Goal: Information Seeking & Learning: Learn about a topic

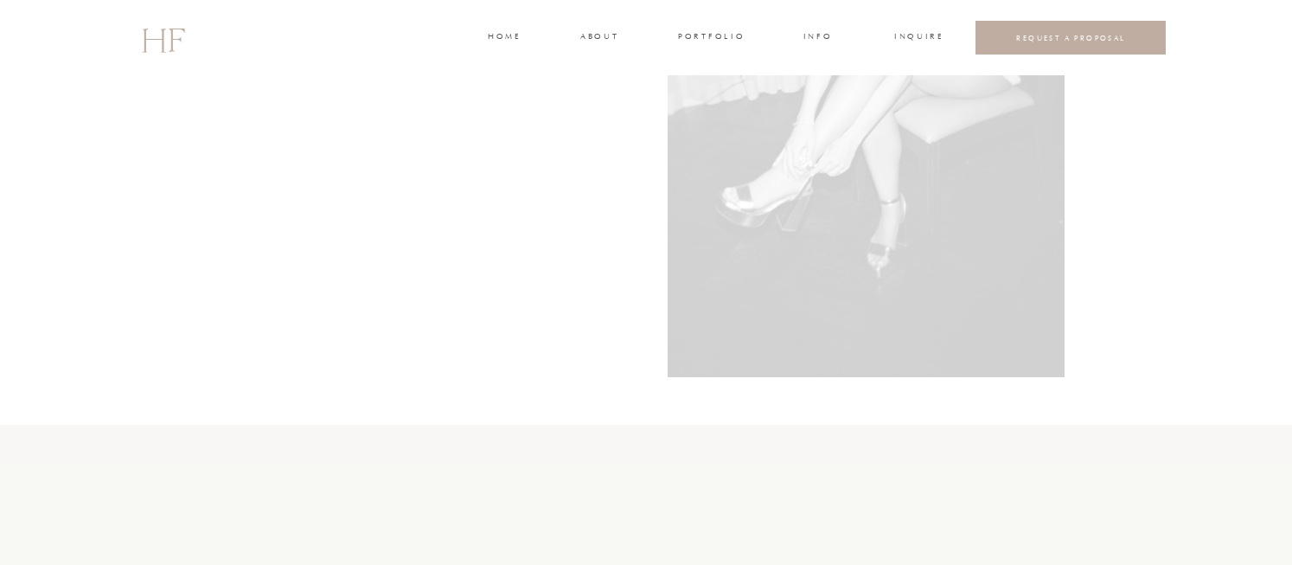
scroll to position [5034, 0]
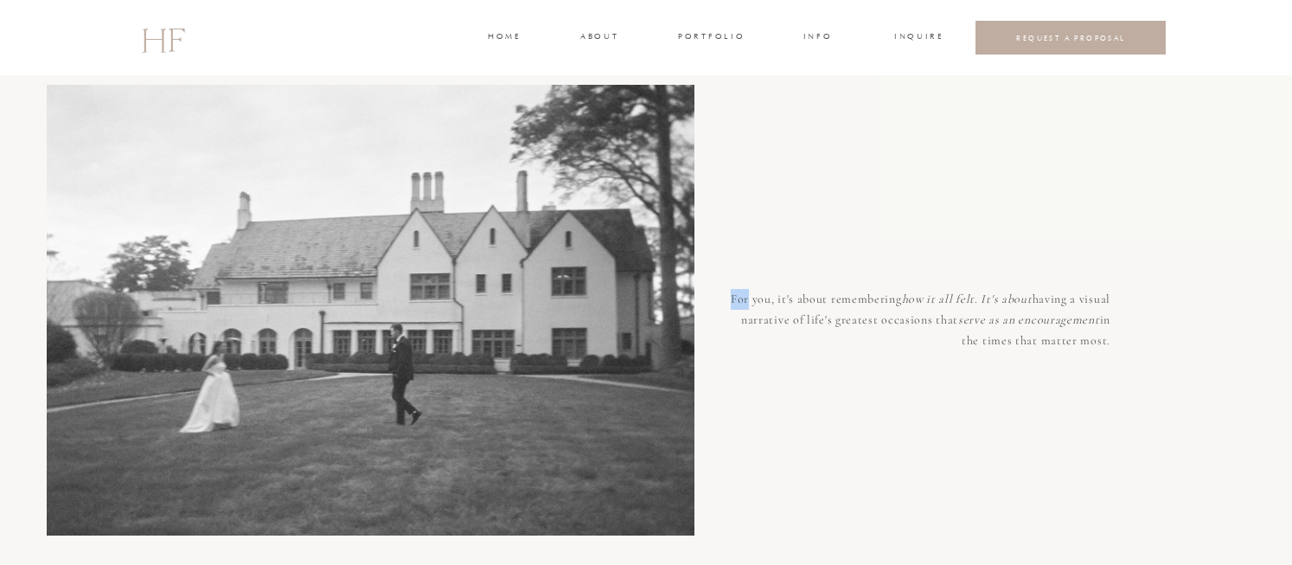
drag, startPoint x: 1117, startPoint y: 342, endPoint x: 745, endPoint y: 303, distance: 374.0
click at [763, 329] on p "For you, it's about remembering how it all felt. It's about having a visual nar…" at bounding box center [919, 310] width 382 height 42
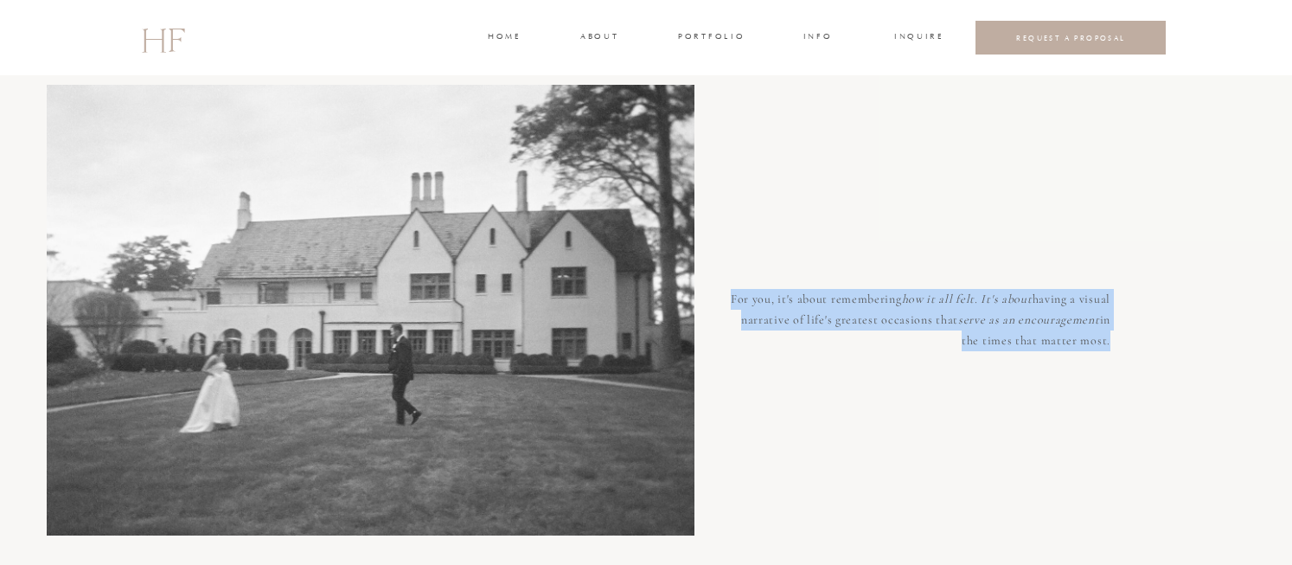
drag, startPoint x: 733, startPoint y: 298, endPoint x: 1106, endPoint y: 341, distance: 375.4
click at [1106, 331] on p "For you, it's about remembering how it all felt. It's about having a visual nar…" at bounding box center [919, 310] width 382 height 42
copy p "For you, it's about remembering how it all felt. It's about having a visual nar…"
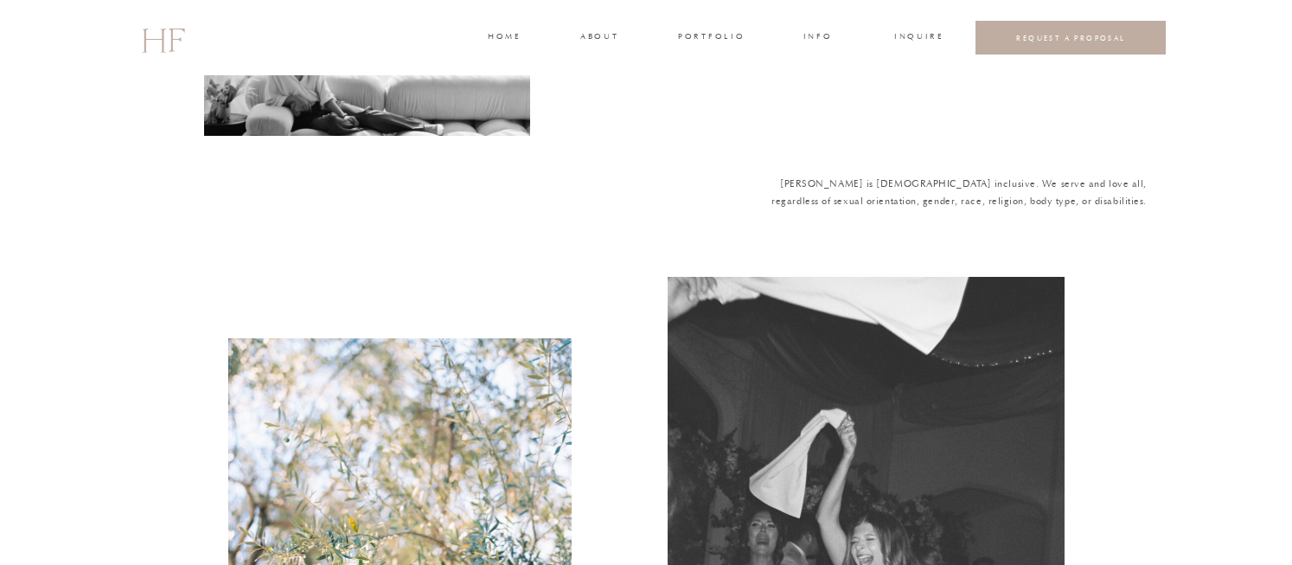
scroll to position [4075, 0]
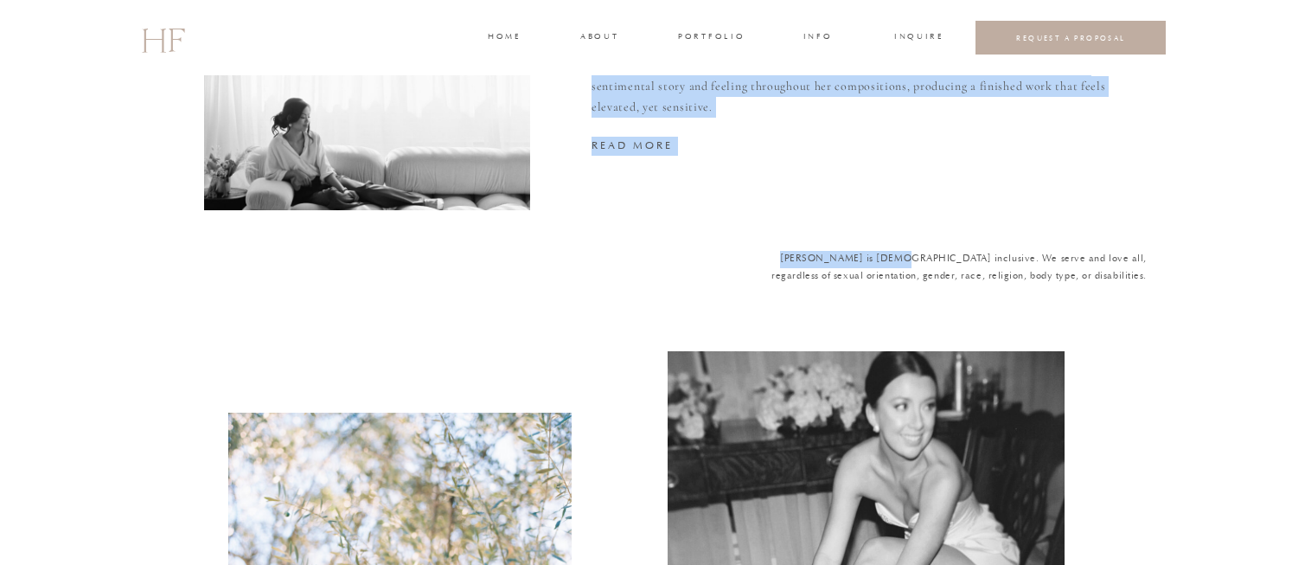
drag, startPoint x: 1147, startPoint y: 278, endPoint x: 882, endPoint y: 254, distance: 265.7
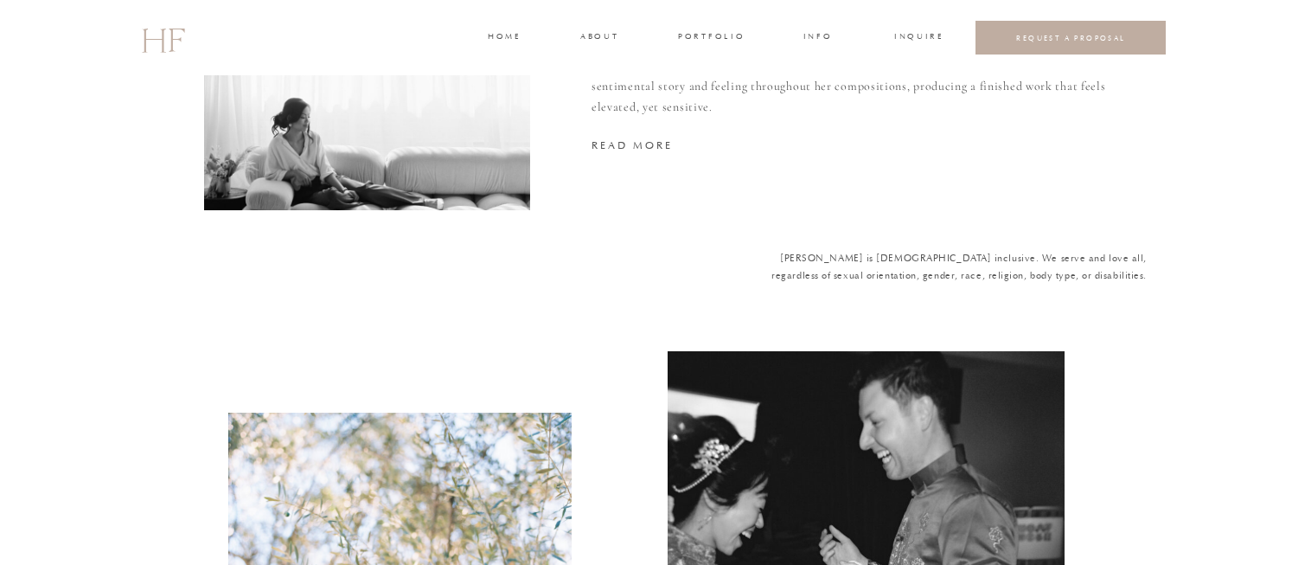
drag, startPoint x: 838, startPoint y: 273, endPoint x: 801, endPoint y: 266, distance: 37.8
click at [838, 273] on p "Hannah Forsberg is LGBTQ+ inclusive. We serve and love all, regardless of sexua…" at bounding box center [951, 269] width 392 height 37
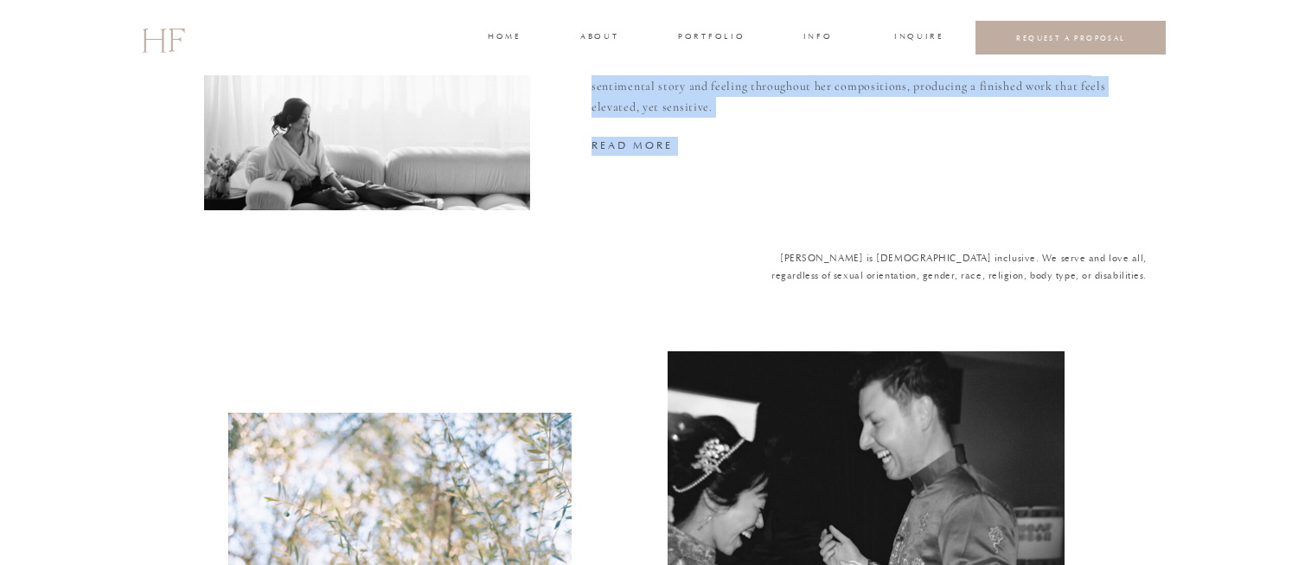
drag, startPoint x: 773, startPoint y: 258, endPoint x: 1170, endPoint y: 285, distance: 397.1
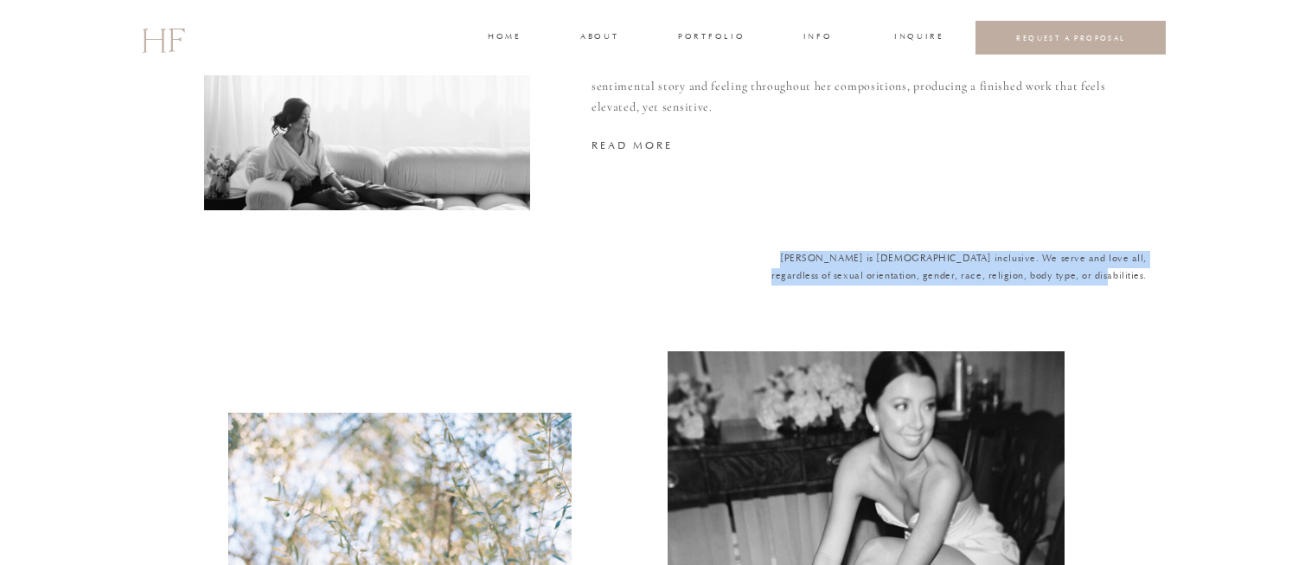
drag, startPoint x: 774, startPoint y: 258, endPoint x: 1145, endPoint y: 275, distance: 371.5
click at [1145, 275] on p "Hannah Forsberg is LGBTQ+ inclusive. We serve and love all, regardless of sexua…" at bounding box center [951, 269] width 392 height 37
copy p "Hannah Forsberg is LGBTQ+ inclusive. We serve and love all, regardless of sexua…"
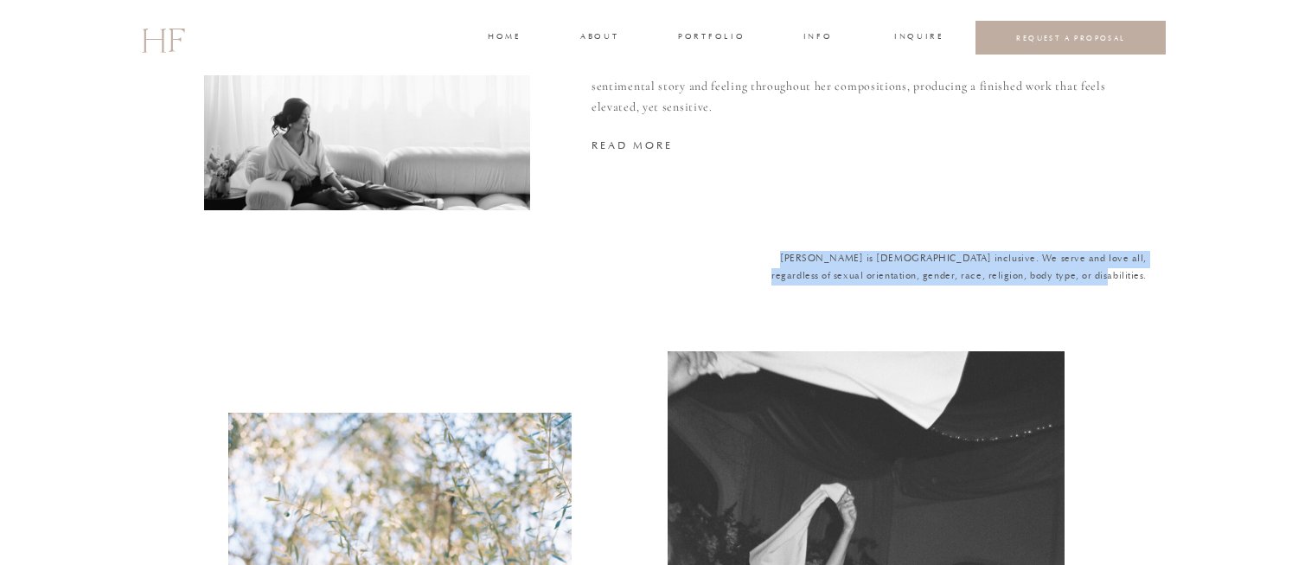
click at [724, 41] on h3 "portfolio" at bounding box center [710, 38] width 65 height 16
click at [720, 69] on h3 "WEDDINGS" at bounding box center [711, 77] width 61 height 16
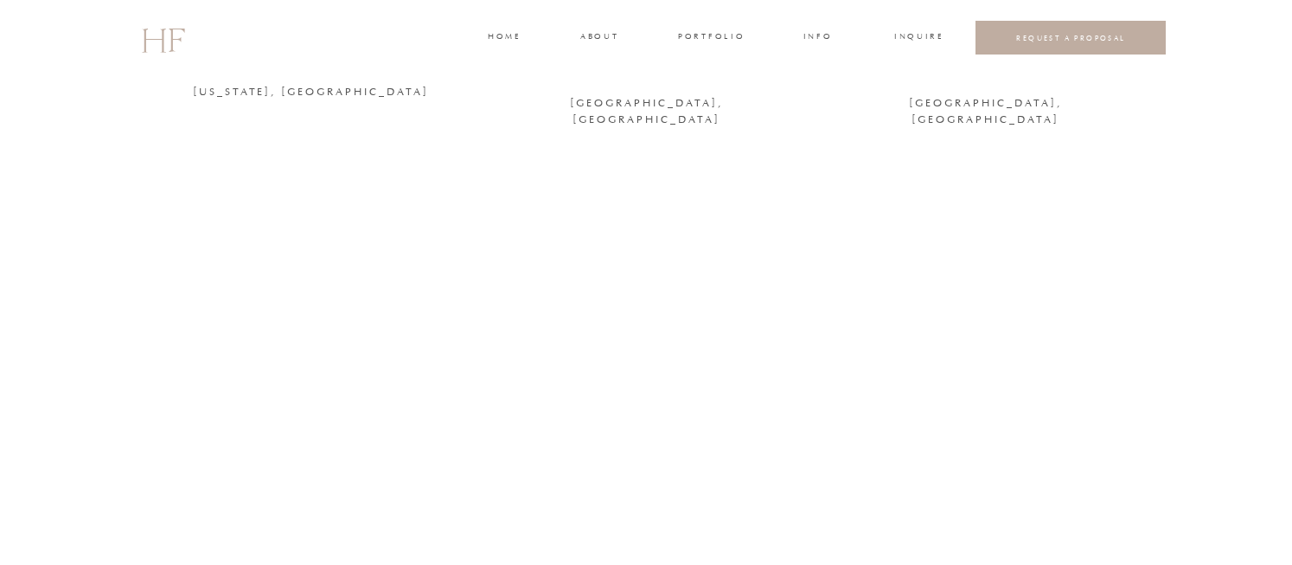
scroll to position [1328, 0]
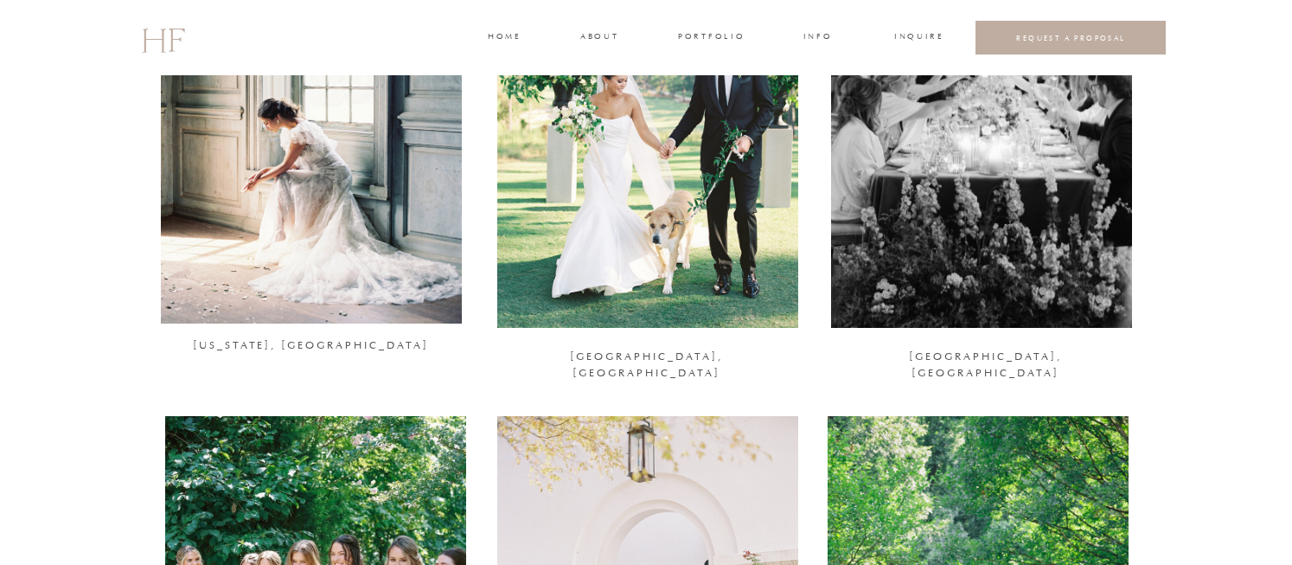
click at [343, 188] on div at bounding box center [311, 118] width 301 height 410
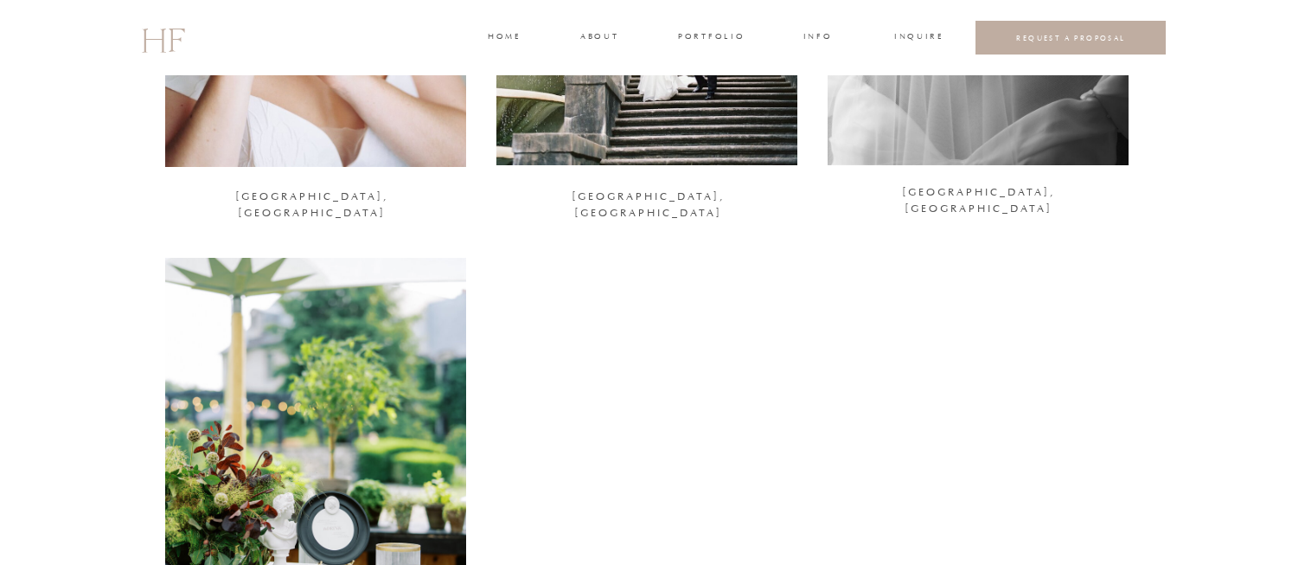
scroll to position [2673, 0]
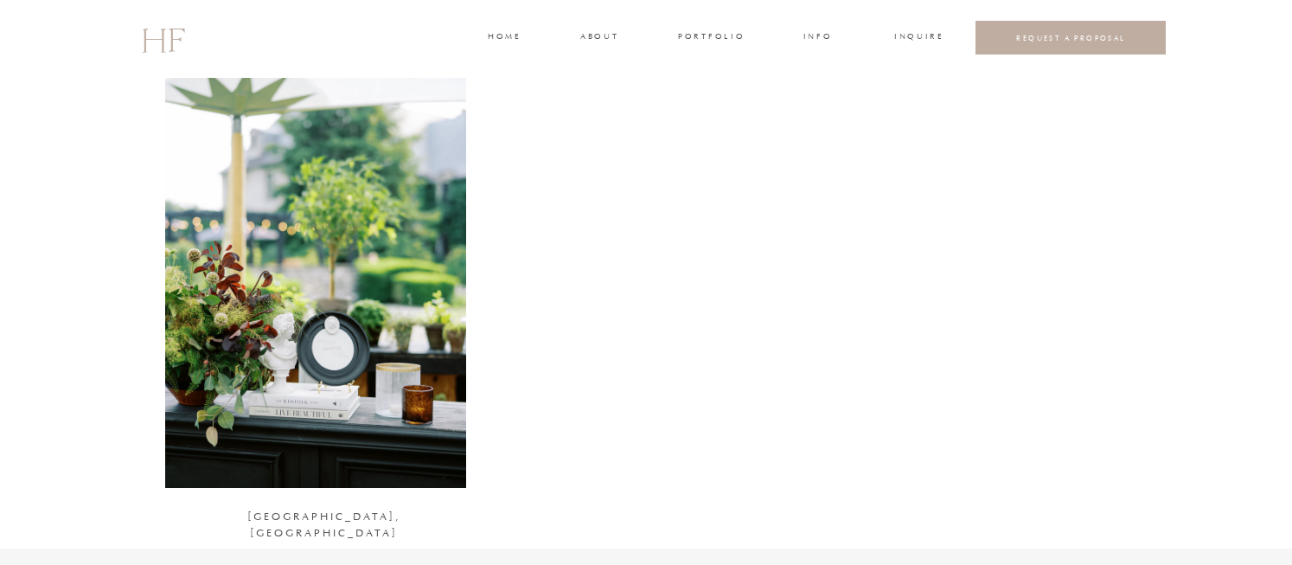
click at [312, 324] on div at bounding box center [315, 283] width 301 height 410
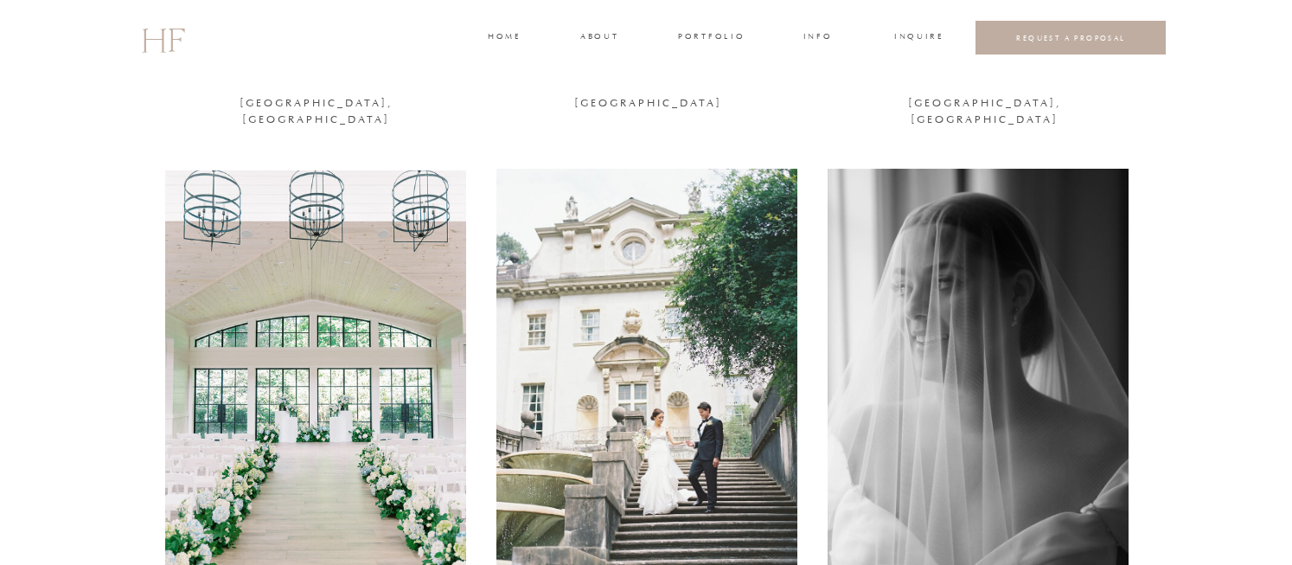
click at [682, 324] on div at bounding box center [647, 374] width 301 height 410
click at [612, 330] on div at bounding box center [647, 374] width 301 height 410
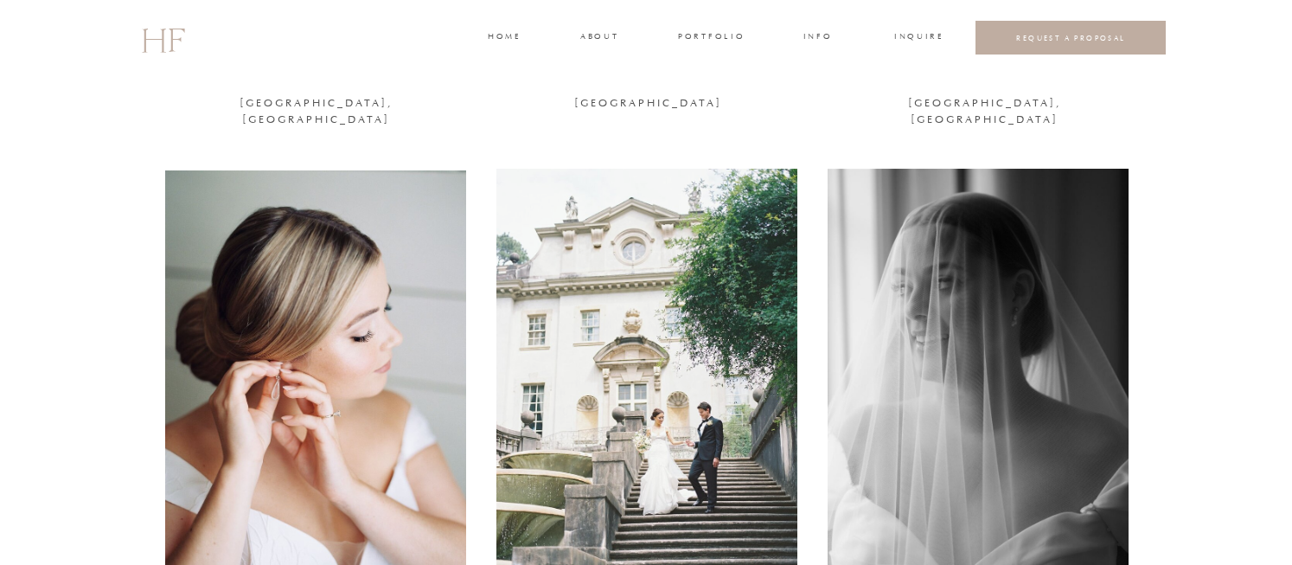
click at [655, 292] on div at bounding box center [647, 374] width 301 height 410
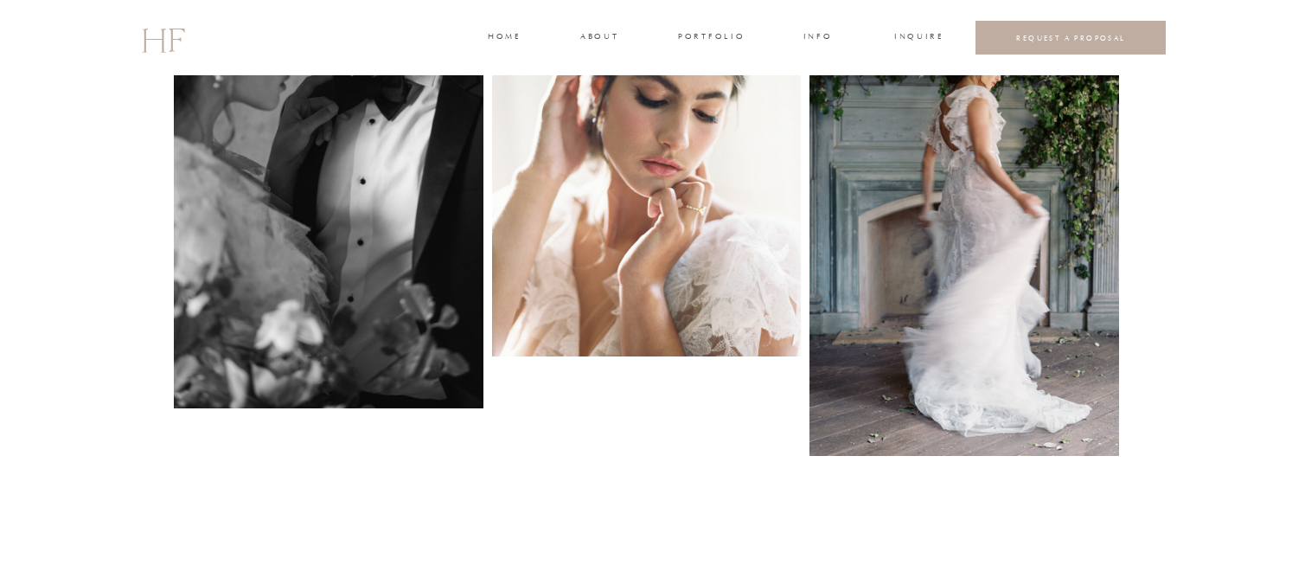
scroll to position [4531, 0]
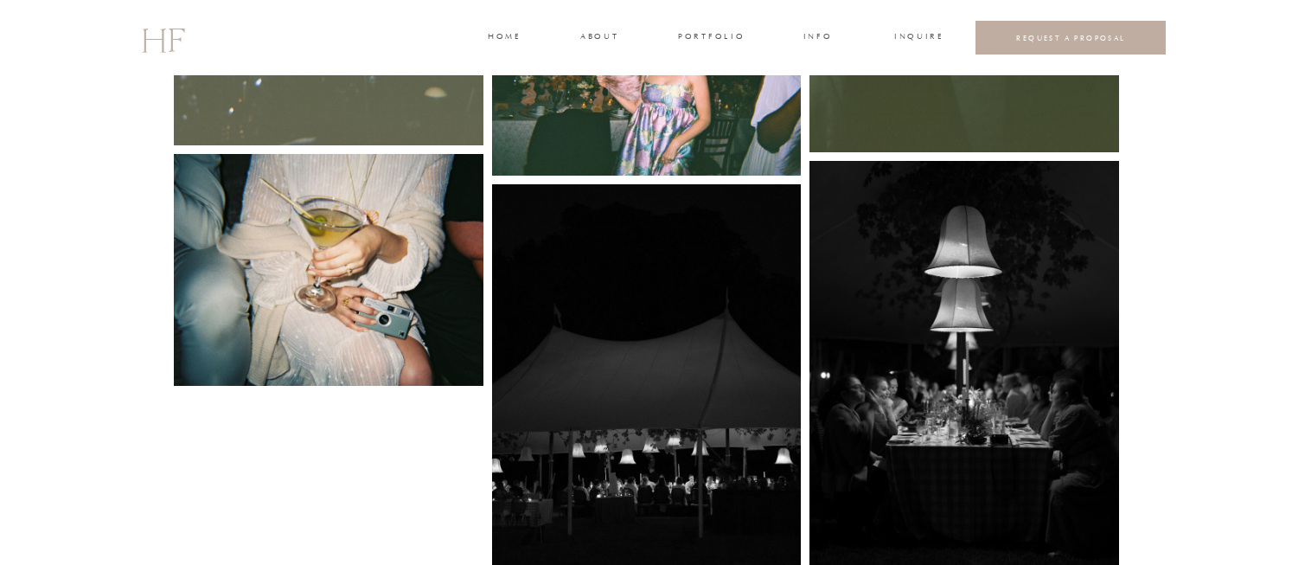
scroll to position [5446, 0]
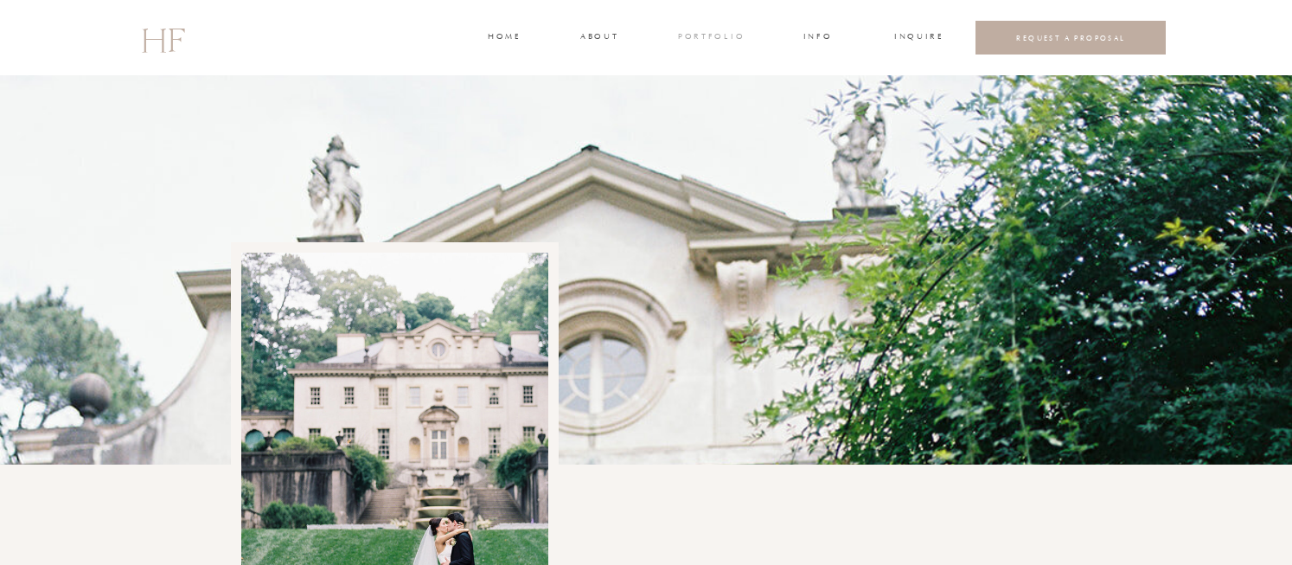
click at [712, 35] on h3 "portfolio" at bounding box center [710, 38] width 65 height 16
click at [713, 118] on h3 "VIDEOGRAPHY" at bounding box center [709, 122] width 68 height 16
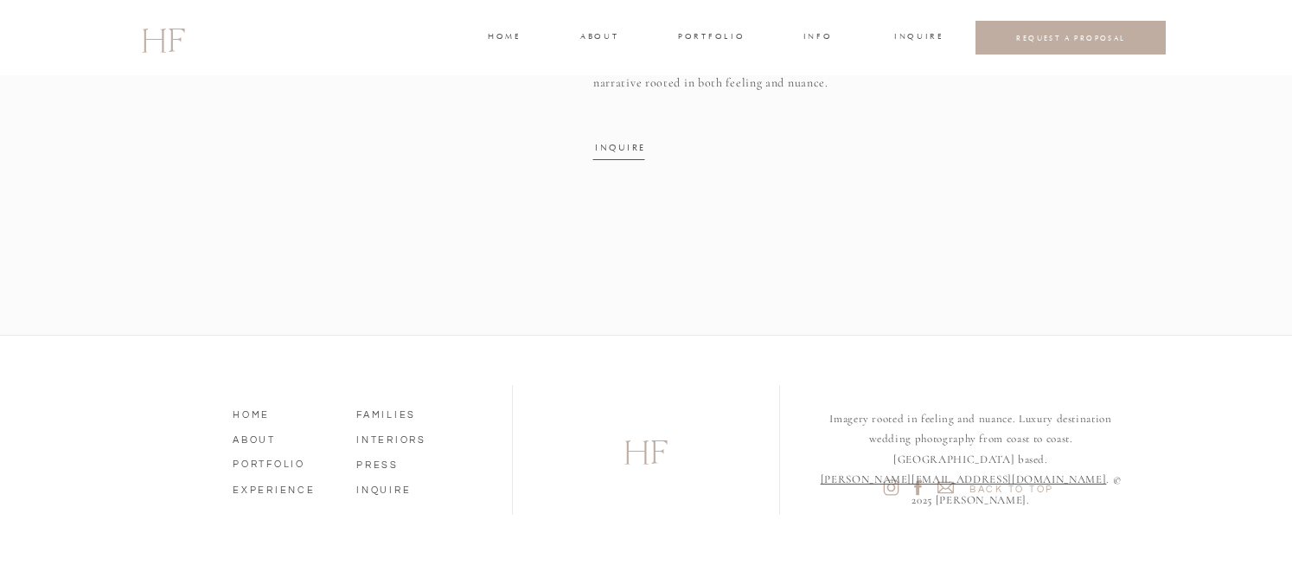
scroll to position [3641, 0]
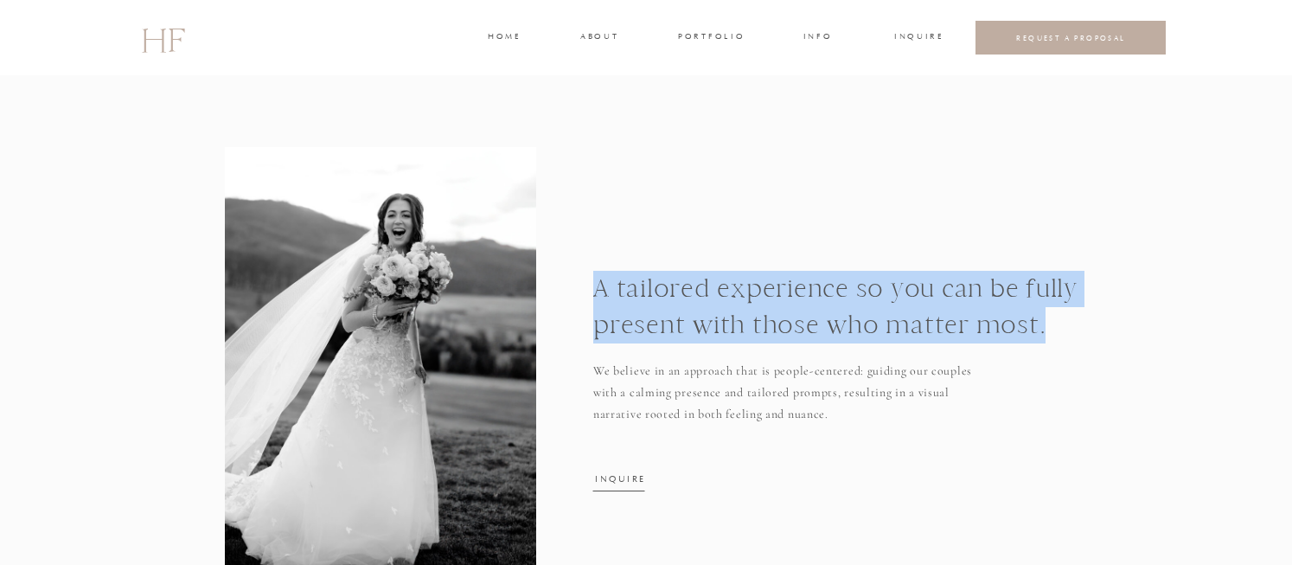
drag, startPoint x: 1044, startPoint y: 328, endPoint x: 595, endPoint y: 285, distance: 451.1
click at [595, 285] on h1 "A tailored experience so you can be fully present with those who matter most." at bounding box center [840, 307] width 494 height 72
copy h1 "A tailored experience so you can be fully present with those who matter most."
